Goal: Task Accomplishment & Management: Manage account settings

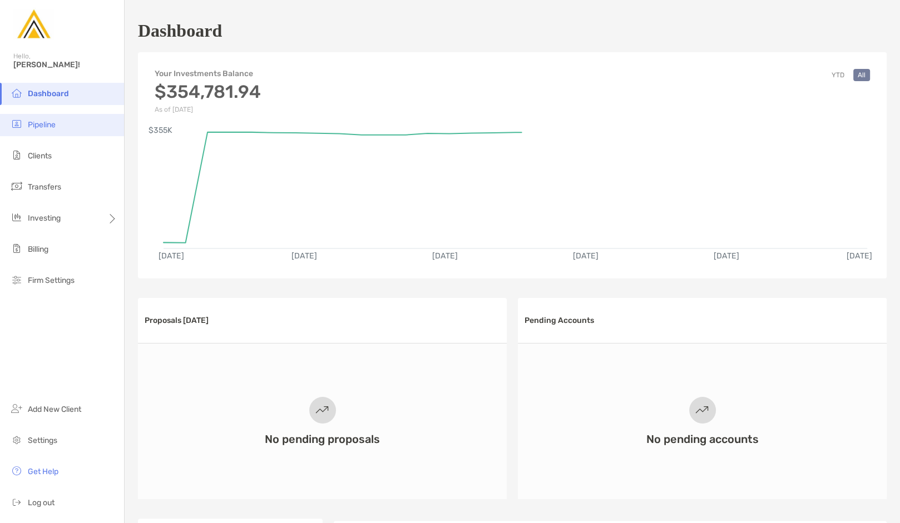
click at [66, 128] on li "Pipeline" at bounding box center [62, 125] width 124 height 22
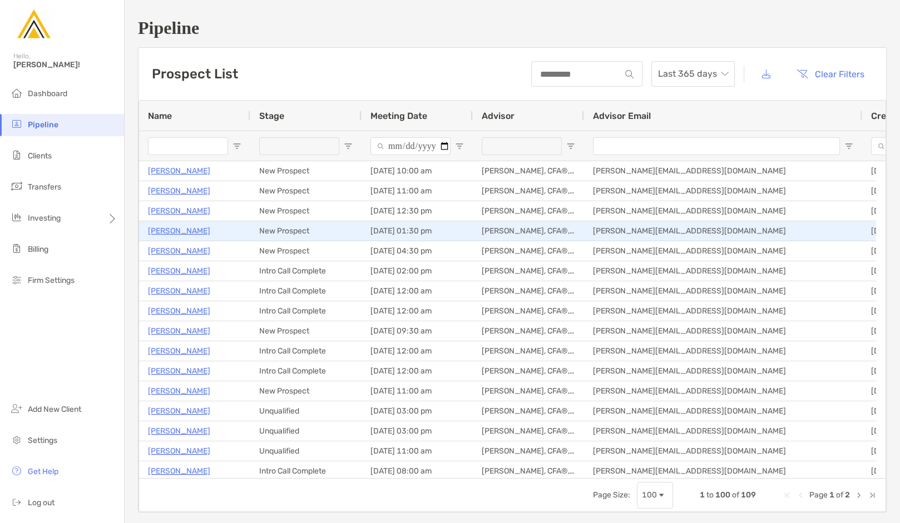
type input "**********"
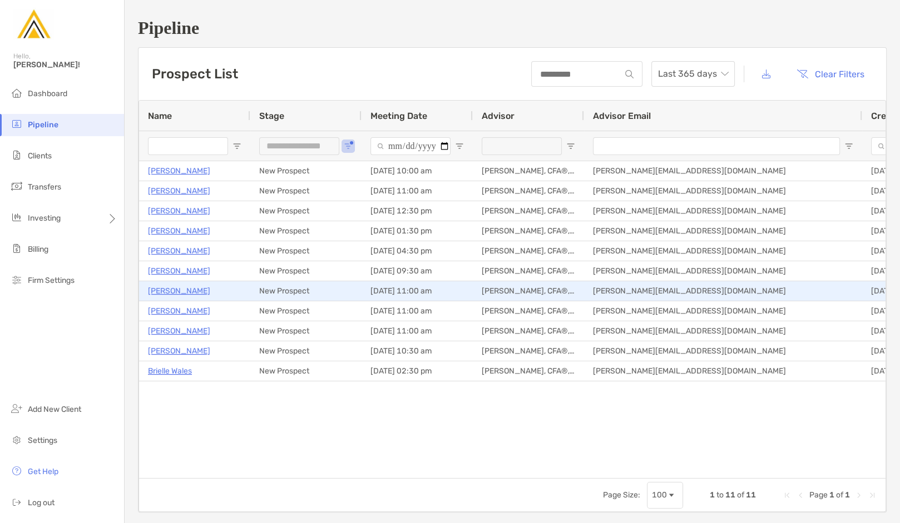
click at [182, 289] on p "[PERSON_NAME]" at bounding box center [179, 291] width 62 height 14
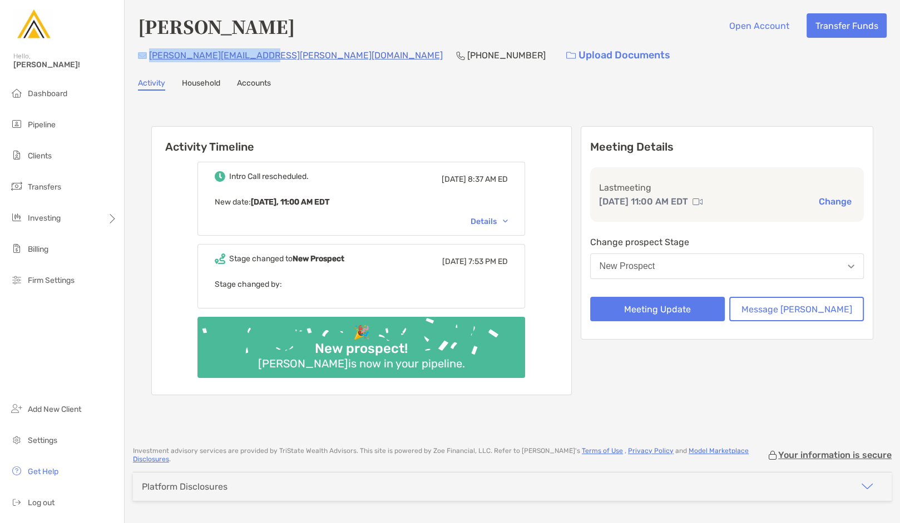
click at [145, 57] on div "andrew.cohen@verizon.net (703) 408-4691 Upload Documents" at bounding box center [512, 55] width 748 height 24
click at [775, 274] on button "New Prospect" at bounding box center [727, 267] width 274 height 26
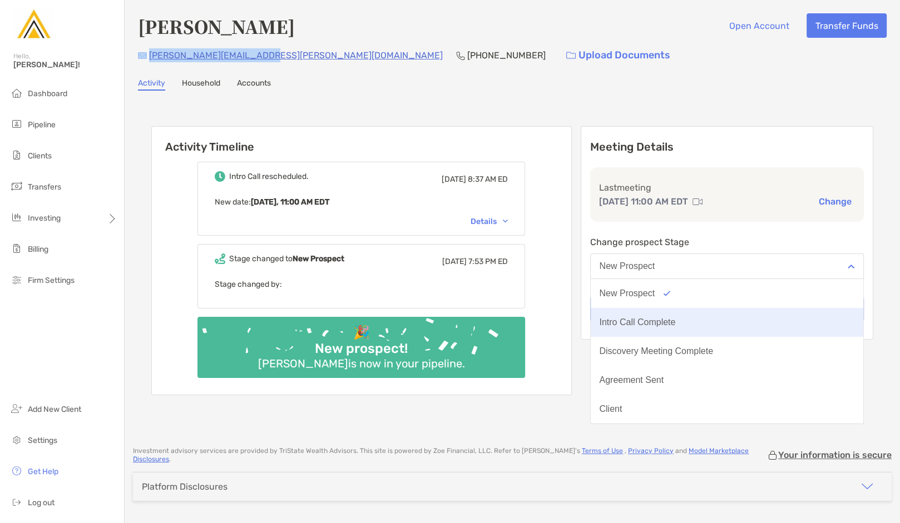
click at [753, 316] on button "Intro Call Complete" at bounding box center [727, 322] width 273 height 29
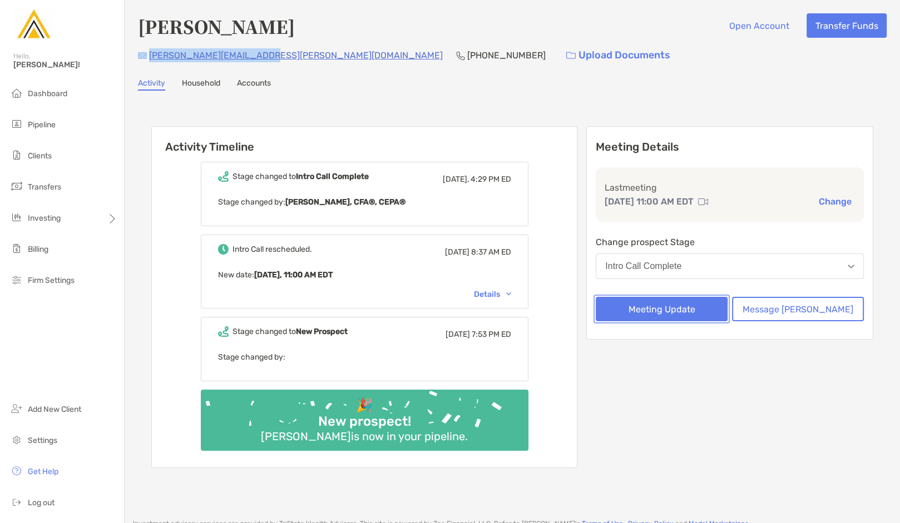
click at [692, 309] on button "Meeting Update" at bounding box center [662, 309] width 132 height 24
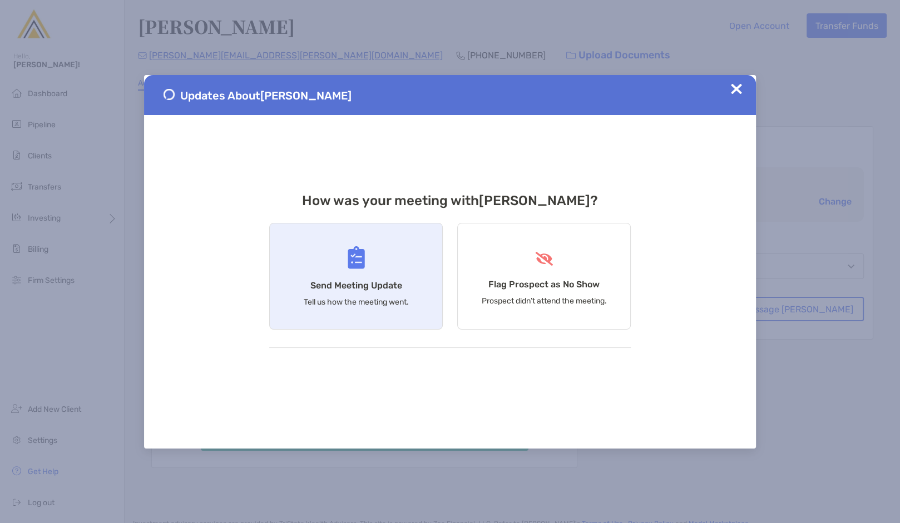
click at [351, 306] on p "Tell us how the meeting went." at bounding box center [356, 301] width 105 height 9
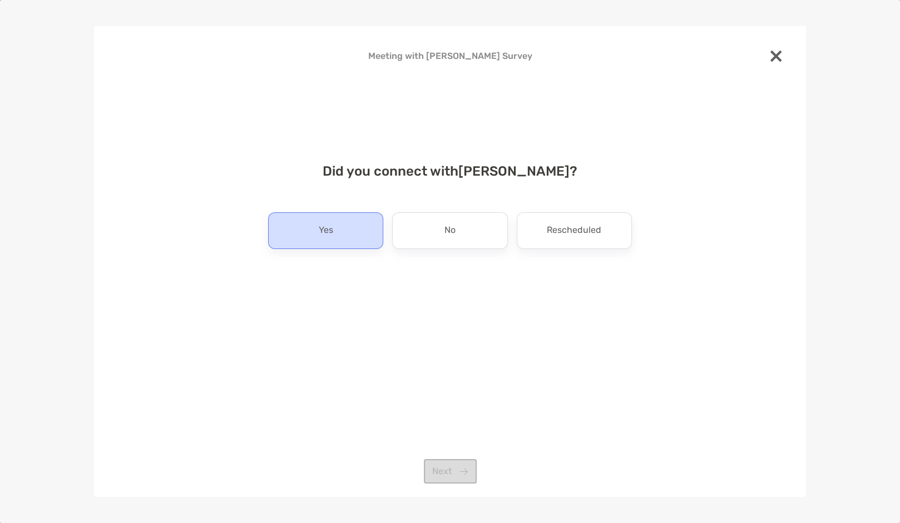
click at [346, 241] on div "Yes" at bounding box center [325, 230] width 115 height 37
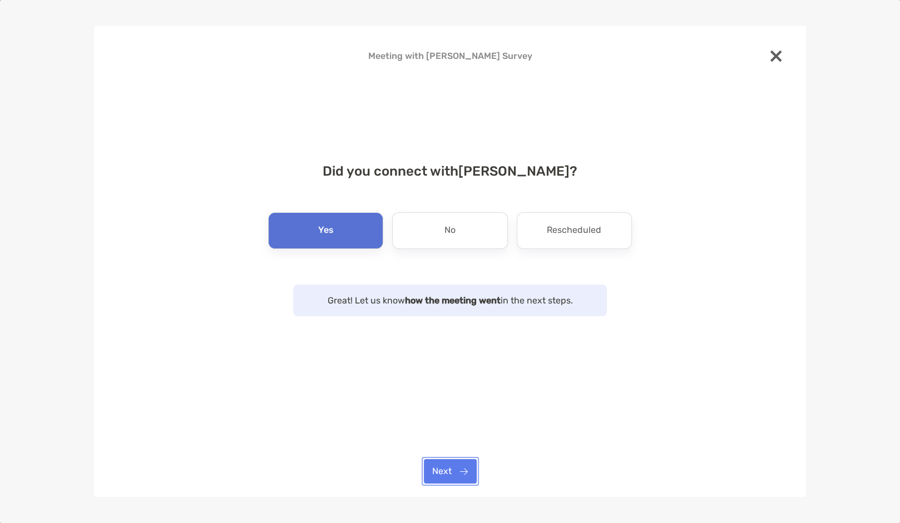
click at [459, 467] on button "Next" at bounding box center [450, 471] width 53 height 24
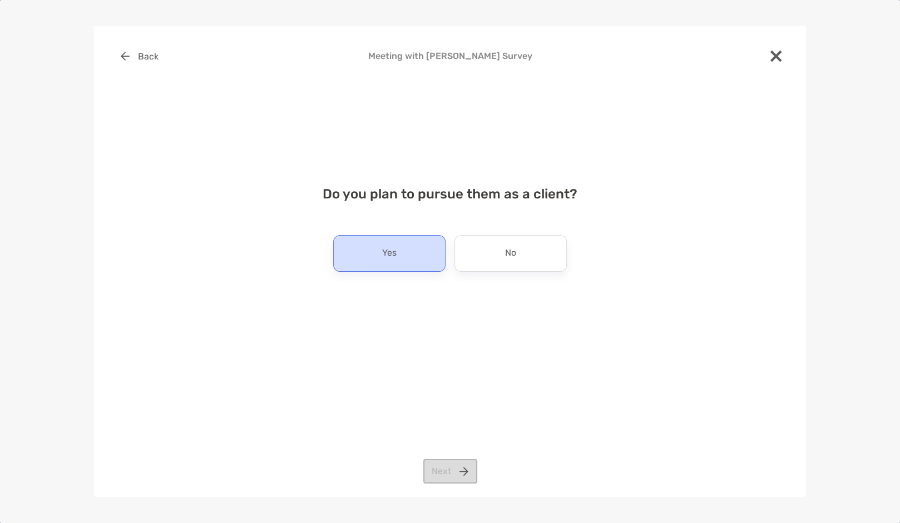
click at [419, 264] on div "Yes" at bounding box center [389, 253] width 112 height 37
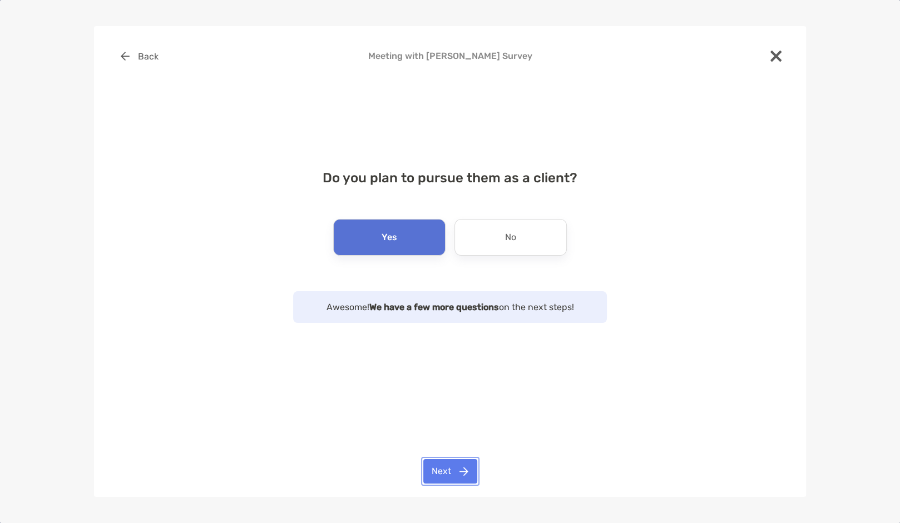
click at [455, 479] on button "Next" at bounding box center [450, 471] width 54 height 24
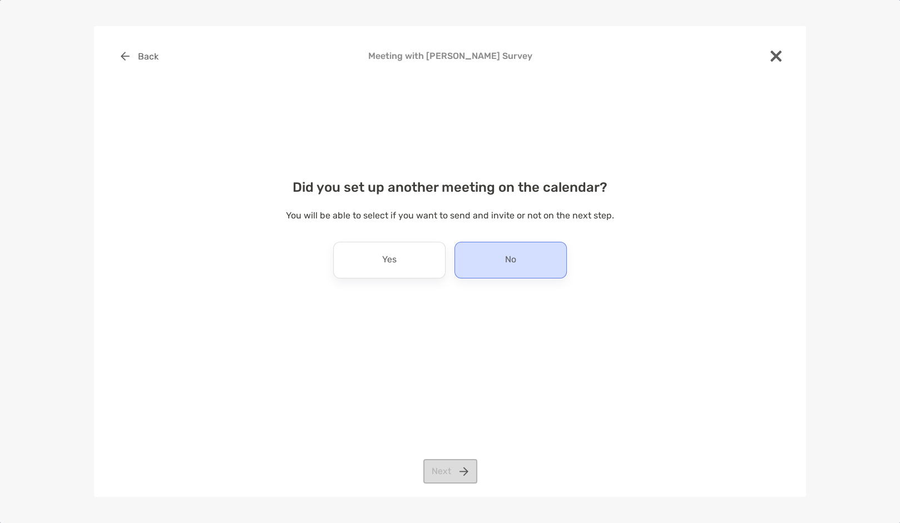
click at [497, 251] on div "No" at bounding box center [510, 260] width 112 height 37
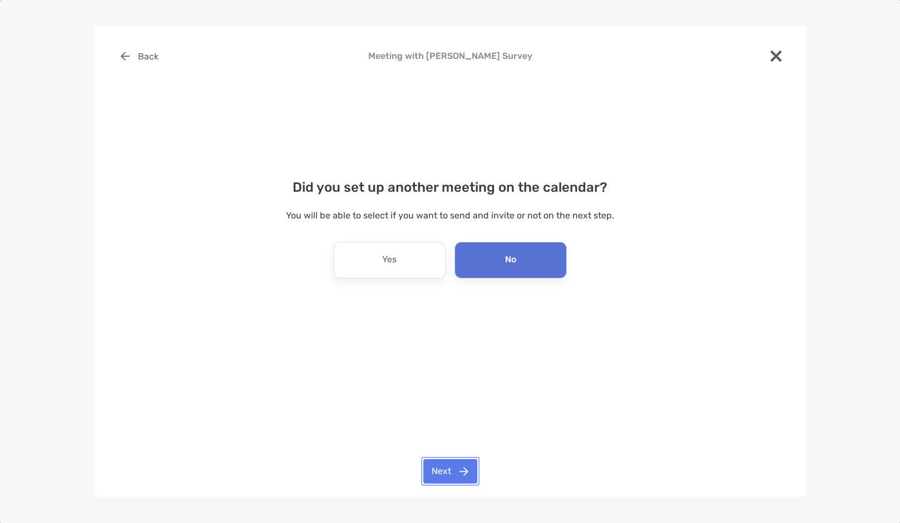
click at [455, 475] on button "Next" at bounding box center [450, 471] width 54 height 24
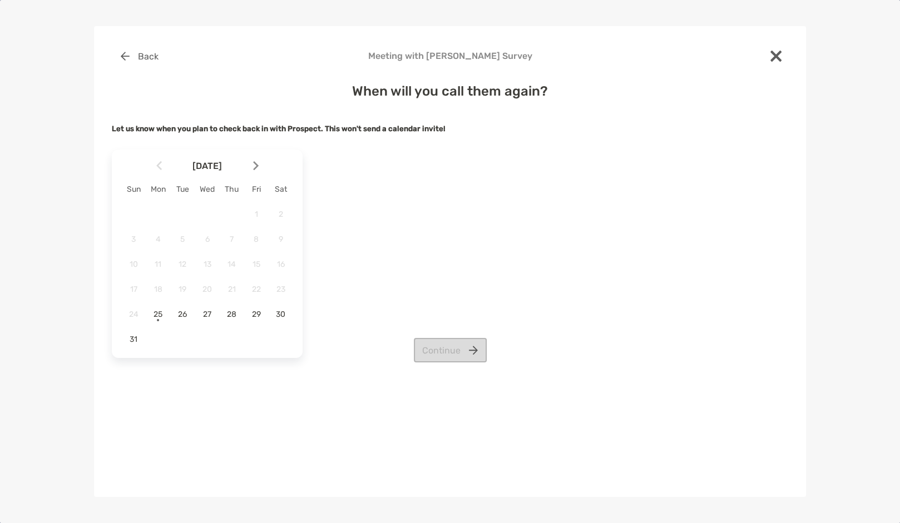
click at [167, 318] on div "1 2 3 4 5 6 7 8 9 10 11 12 13 14 15 16 17 18 19 20 21 22 23 24 25 26 27 28 29 3…" at bounding box center [207, 277] width 172 height 144
click at [154, 319] on div "25" at bounding box center [157, 314] width 19 height 19
click at [453, 350] on button "Continue" at bounding box center [450, 350] width 73 height 24
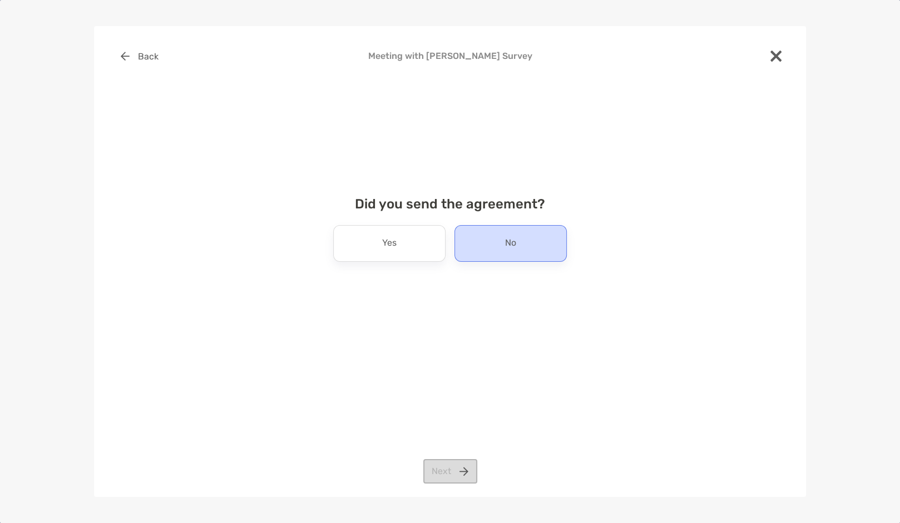
click at [508, 249] on p "No" at bounding box center [510, 244] width 11 height 18
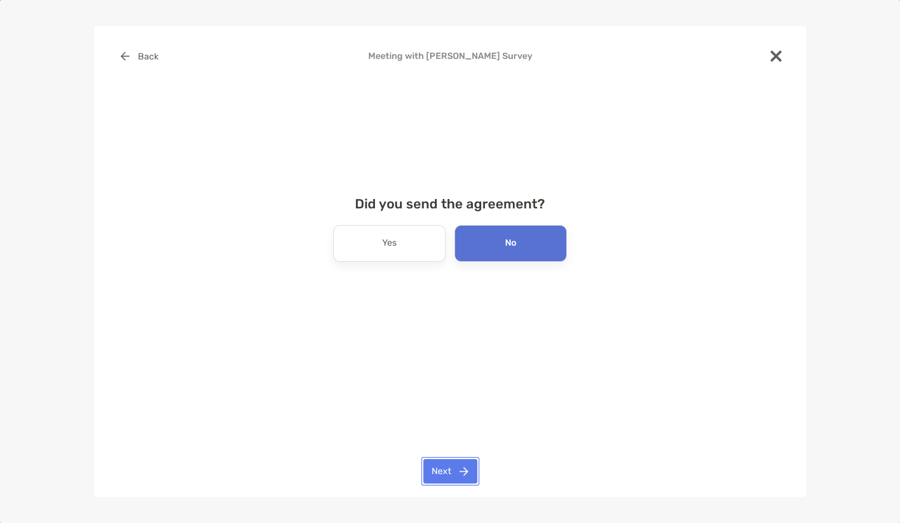
click at [452, 481] on button "Next" at bounding box center [450, 471] width 54 height 24
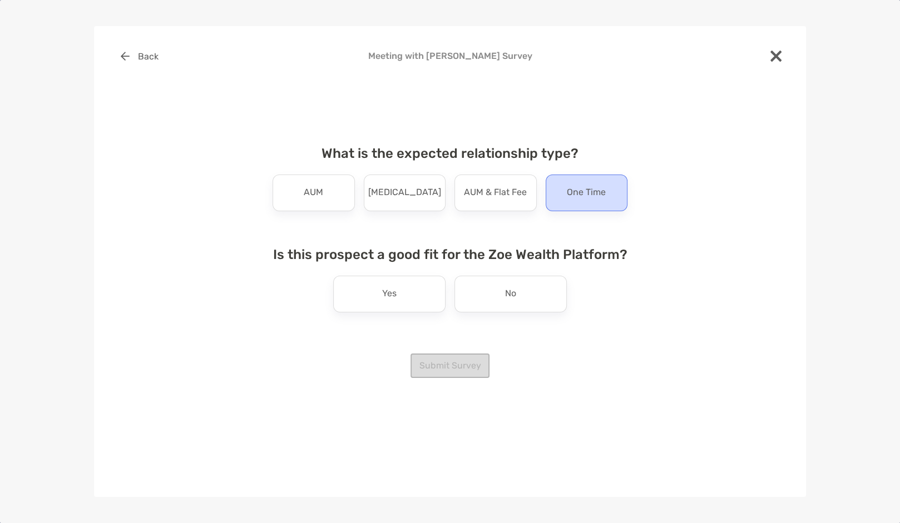
click at [606, 206] on div "One Time" at bounding box center [586, 193] width 82 height 37
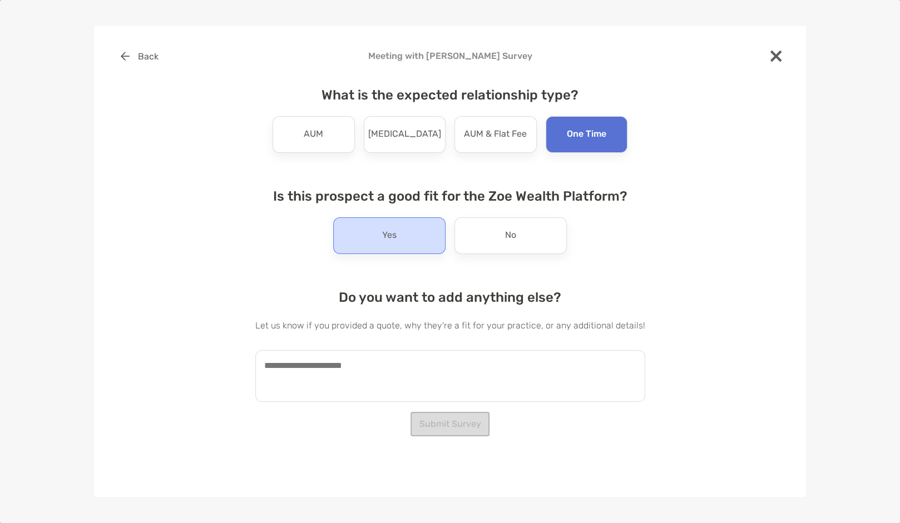
click at [435, 226] on div "Yes" at bounding box center [389, 235] width 112 height 37
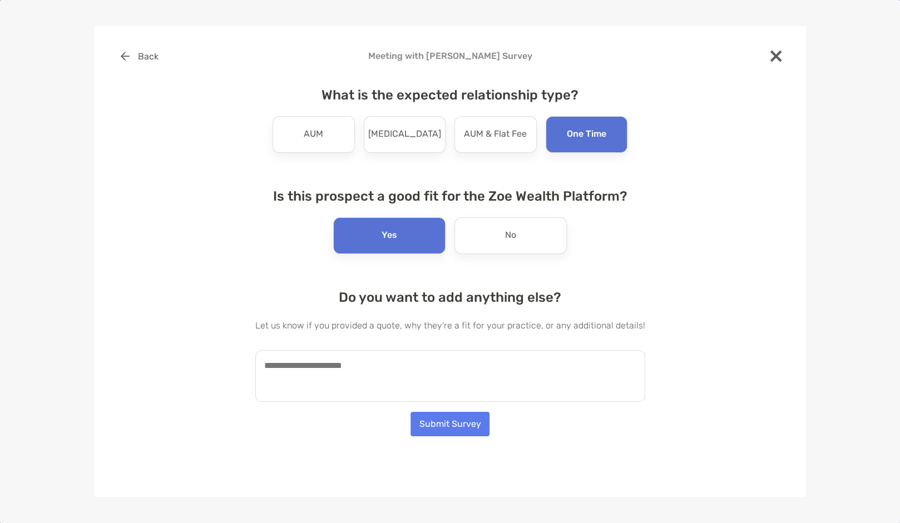
click at [349, 381] on textarea at bounding box center [450, 376] width 390 height 52
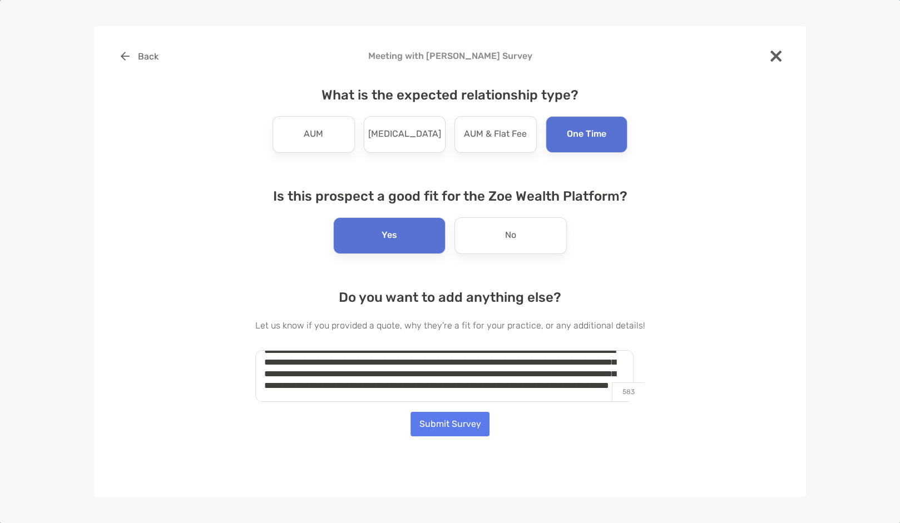
scroll to position [27, 0]
type textarea "**********"
click at [458, 427] on button "Submit Survey" at bounding box center [449, 424] width 79 height 24
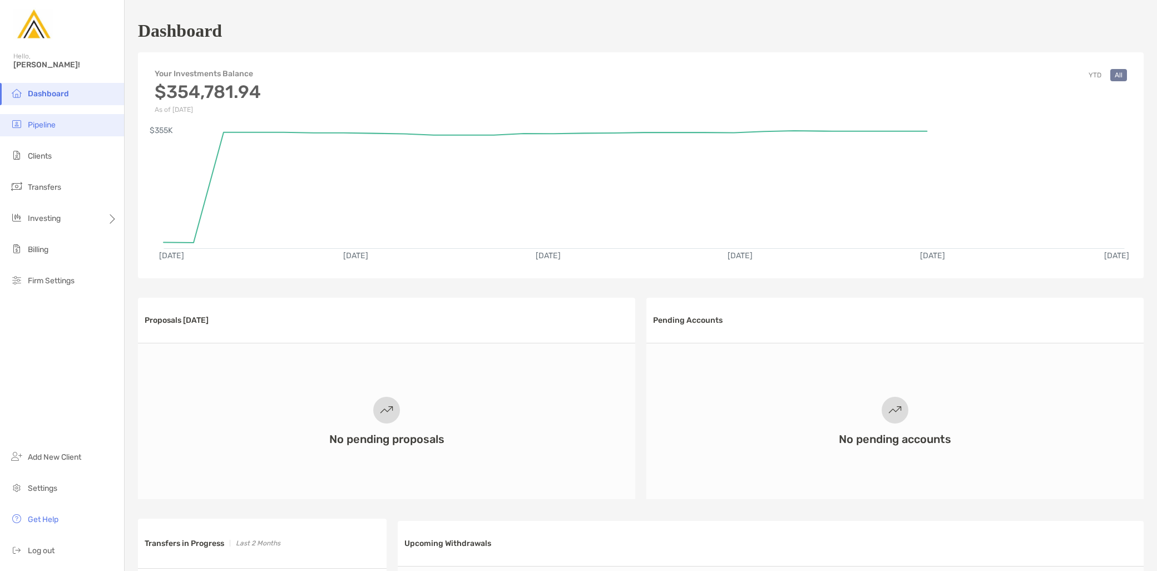
click at [65, 121] on li "Pipeline" at bounding box center [62, 125] width 124 height 22
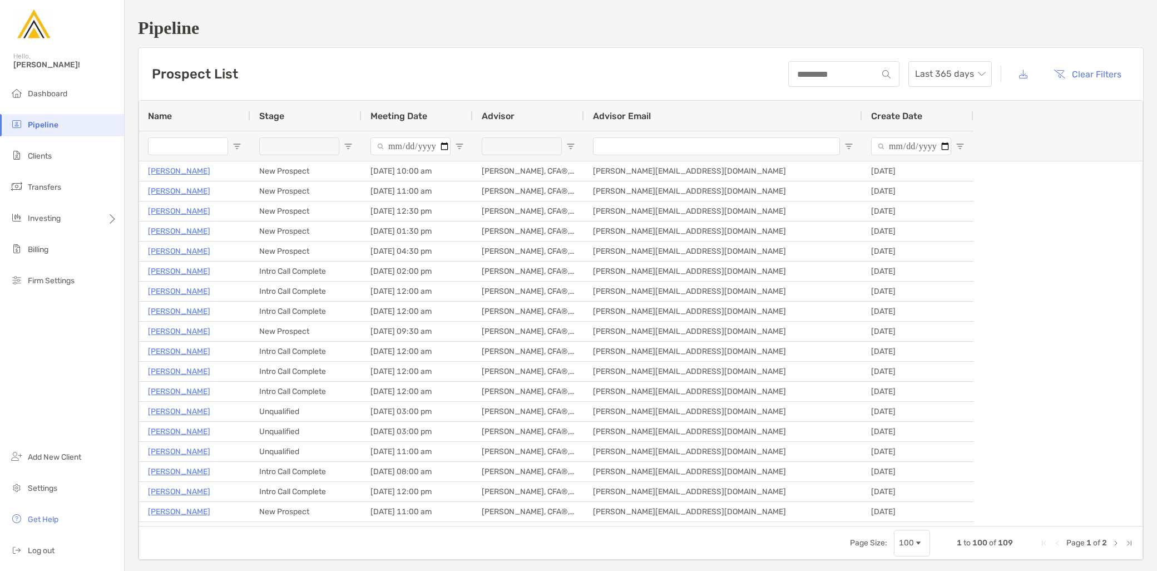
type input "**********"
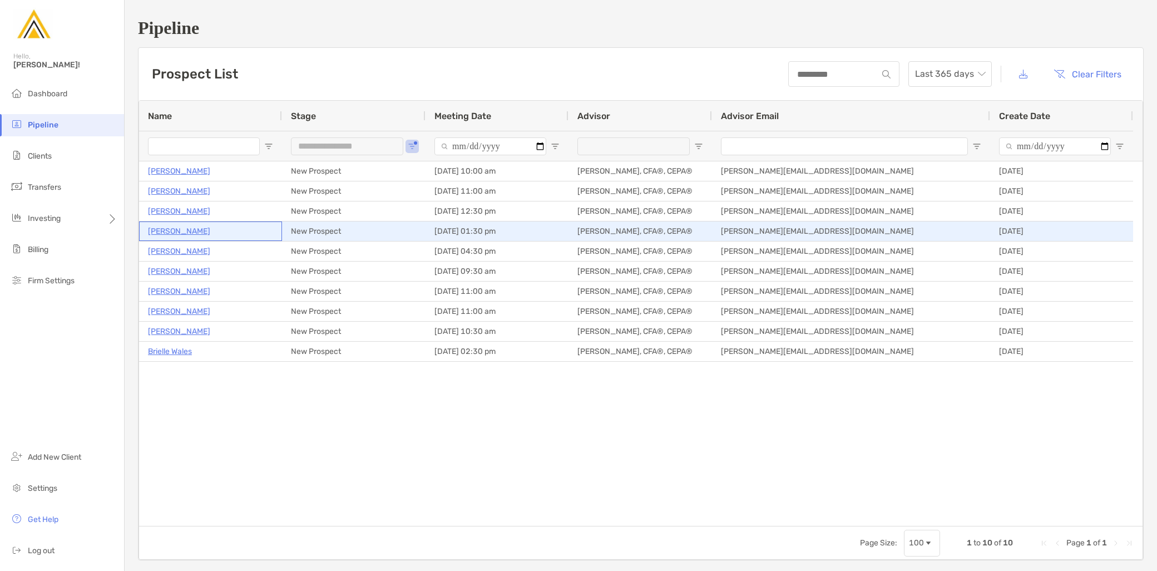
click at [179, 232] on p "Sanket Nabar" at bounding box center [179, 231] width 62 height 14
